Goal: Task Accomplishment & Management: Complete application form

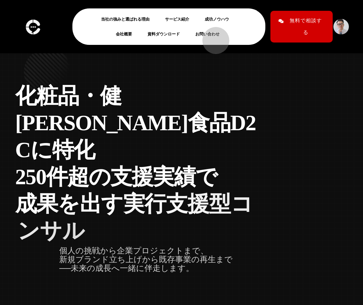
click at [213, 37] on link "お問い合わせ" at bounding box center [211, 34] width 30 height 8
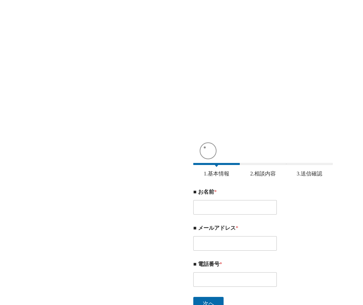
click at [218, 141] on div "当社サービスについてのお問い合わせ、取材依頼、[PERSON_NAME]のご相談などは、こちらからご連絡ください。 当社へご興味をもっていただき、ありがとうご…" at bounding box center [182, 225] width 350 height 219
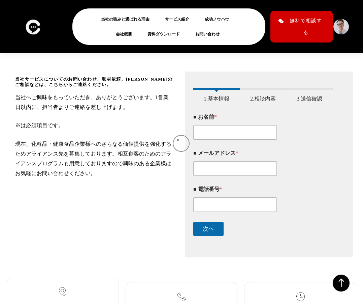
scroll to position [78, 0]
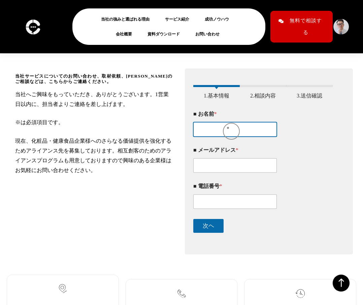
click at [228, 128] on input "■ お名前 *" at bounding box center [236, 129] width 84 height 14
type input "[PERSON_NAME]"
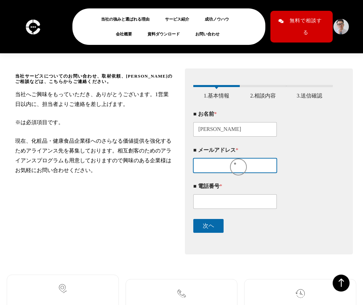
click at [235, 164] on input "■ メールアドレス *" at bounding box center [236, 165] width 84 height 14
type input "[EMAIL_ADDRESS][DOMAIN_NAME]"
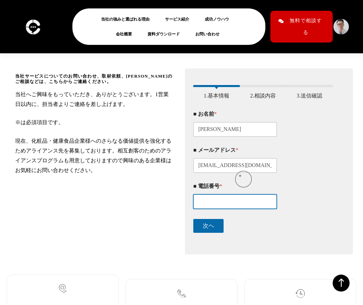
type input "08070022615"
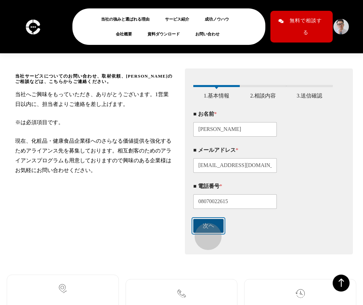
click at [205, 233] on button "次ヘ" at bounding box center [209, 226] width 30 height 14
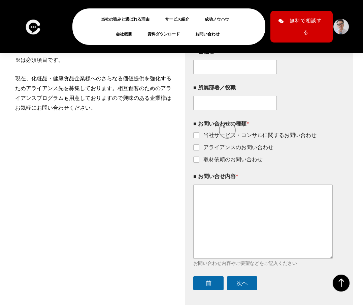
click at [223, 124] on legend "■ お問い合わせの種類 *" at bounding box center [222, 123] width 56 height 6
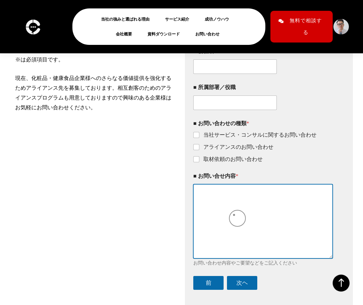
click at [234, 215] on textarea "■ お問い合せ内容 *" at bounding box center [264, 221] width 140 height 74
paste textarea "クリームチームマーケティング合同会社　代表 兼 CEO　山口 尚大　様"
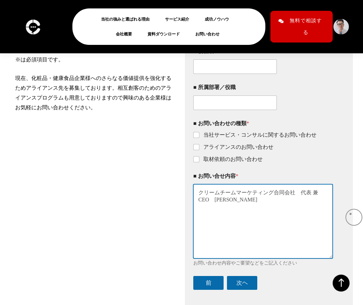
paste textarea "はじめまして、 杉田　涼　と申します。 千葉県白井市にて、3歳の息子を持つ パパ・ママの二人三脚でWebサイト制作事業をしております。 夫である私はディレクシ…"
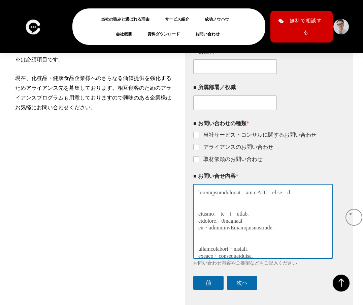
scroll to position [745, 0]
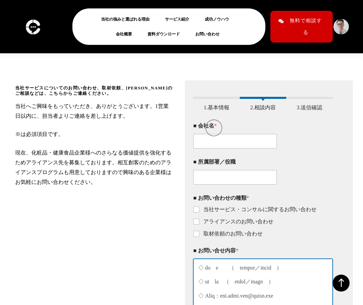
type textarea "クリームチームマーケティング合同会社　代表 兼 CEO　山口 尚大　様 はじめまして、 杉田　涼　と申します。 千葉県白井市にて、3歳の息子を持つ パパ・ママ…"
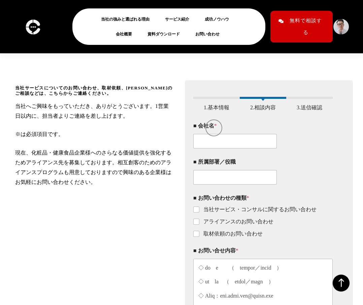
click at [213, 136] on div "■ 会社名 *" at bounding box center [264, 135] width 140 height 36
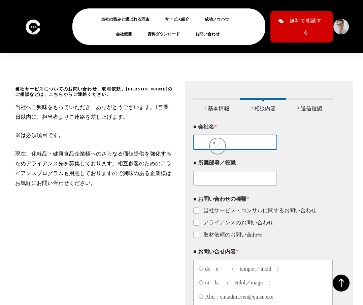
click at [216, 145] on input "■ 会社名 *" at bounding box center [236, 142] width 84 height 14
type input "個人"
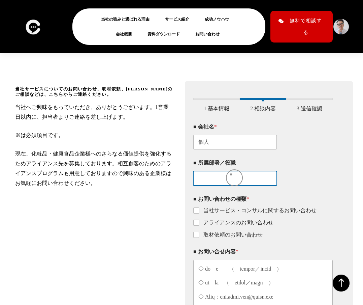
click at [230, 176] on input "■ 所属部署／役職" at bounding box center [236, 178] width 84 height 14
paste input "なし"
paste input "代表"
type input "なし/代表"
click at [199, 224] on input "アライアンスのお問い合わせ" at bounding box center [196, 222] width 5 height 5
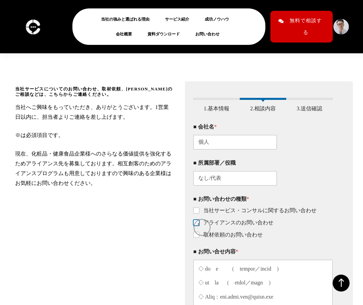
checkbox input "true"
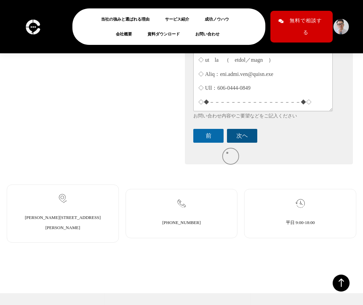
scroll to position [288, 0]
click at [240, 133] on button "次ヘ" at bounding box center [242, 135] width 30 height 14
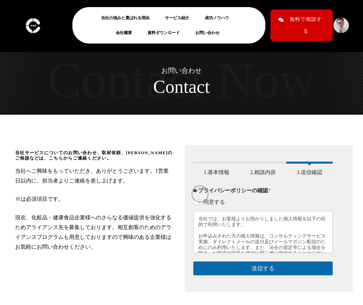
scroll to position [0, 0]
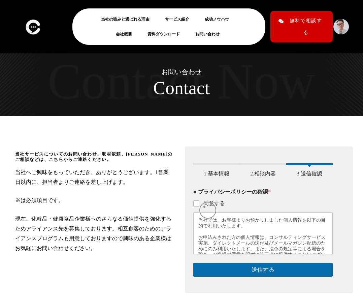
click at [205, 205] on label "同意する" at bounding box center [213, 203] width 26 height 7
click at [200, 205] on input "同意する" at bounding box center [196, 203] width 5 height 5
checkbox input "true"
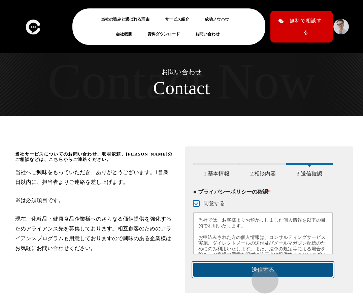
click at [262, 276] on button "送信する" at bounding box center [264, 270] width 140 height 14
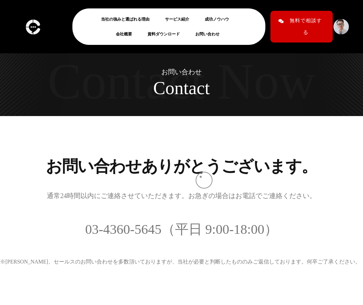
click at [202, 174] on h2 "お問い合わせありがとうございます。" at bounding box center [181, 166] width 347 height 16
